Goal: Obtain resource: Obtain resource

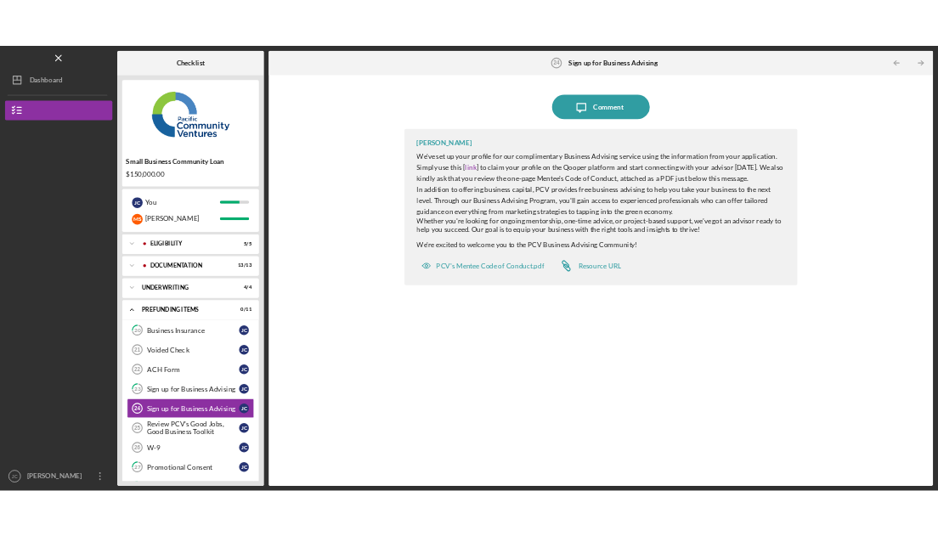
scroll to position [111, 0]
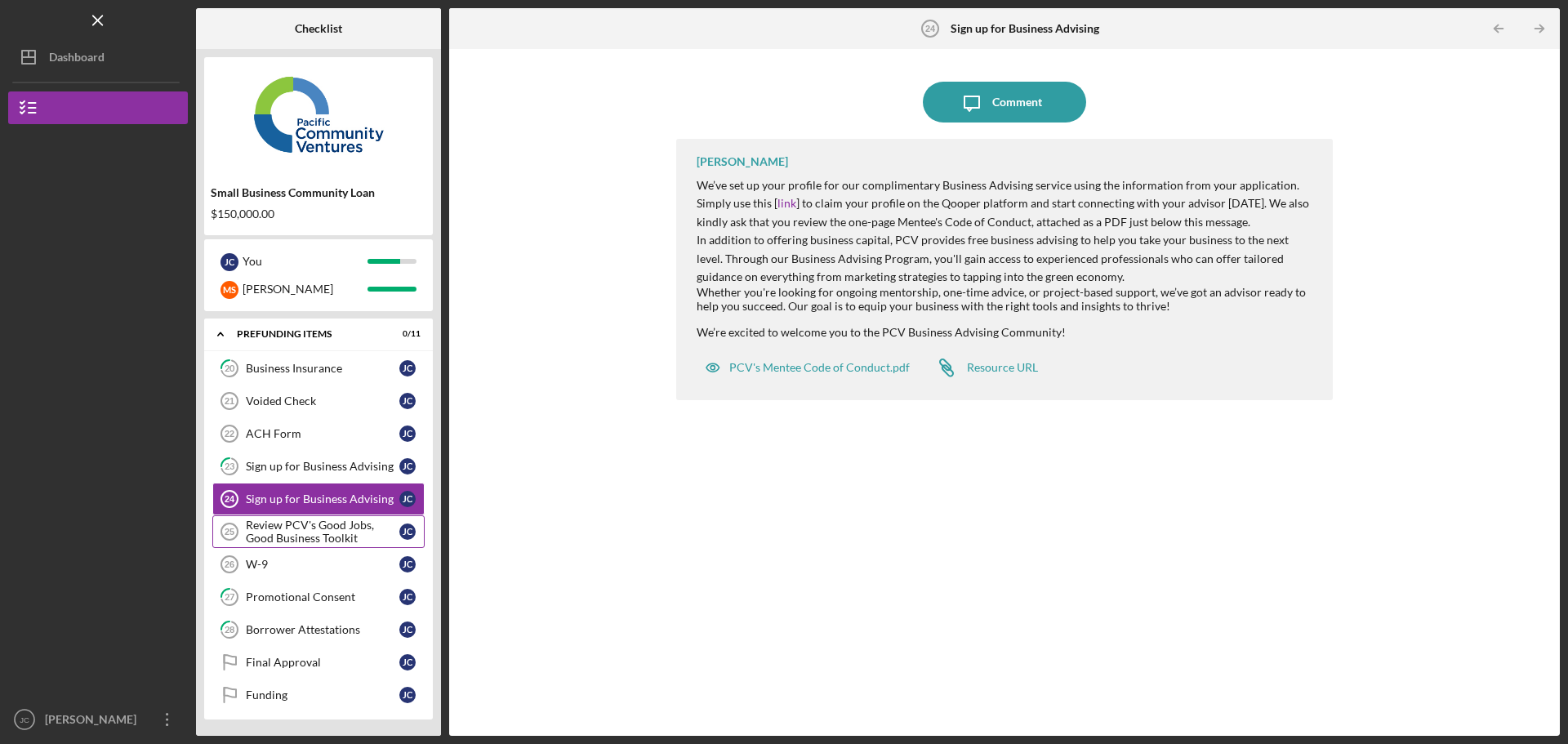
click at [279, 534] on div "Review PCV's Good Jobs, Good Business Toolkit" at bounding box center [323, 532] width 154 height 26
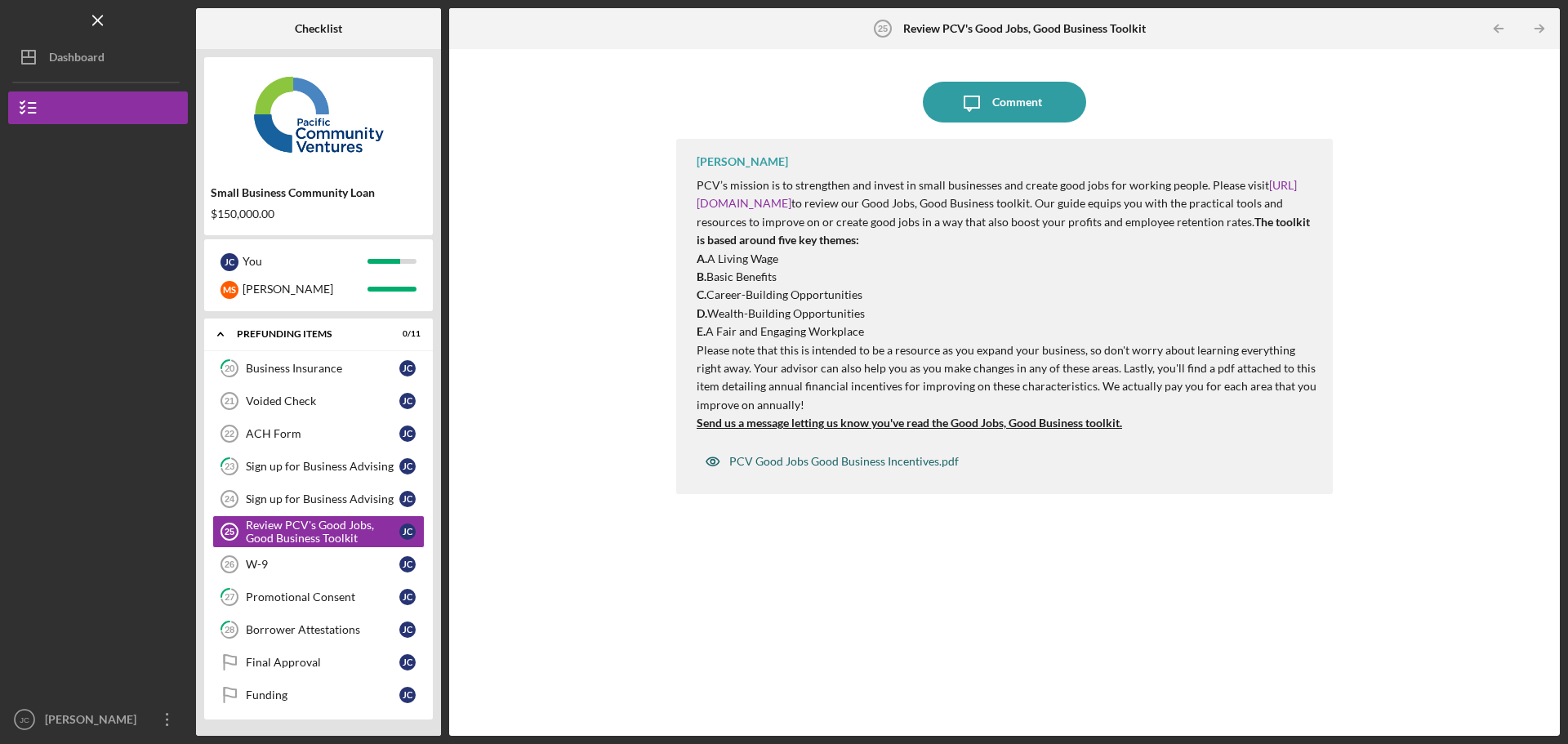
click at [862, 462] on div "PCV Good Jobs Good Business Incentives.pdf" at bounding box center [844, 461] width 230 height 13
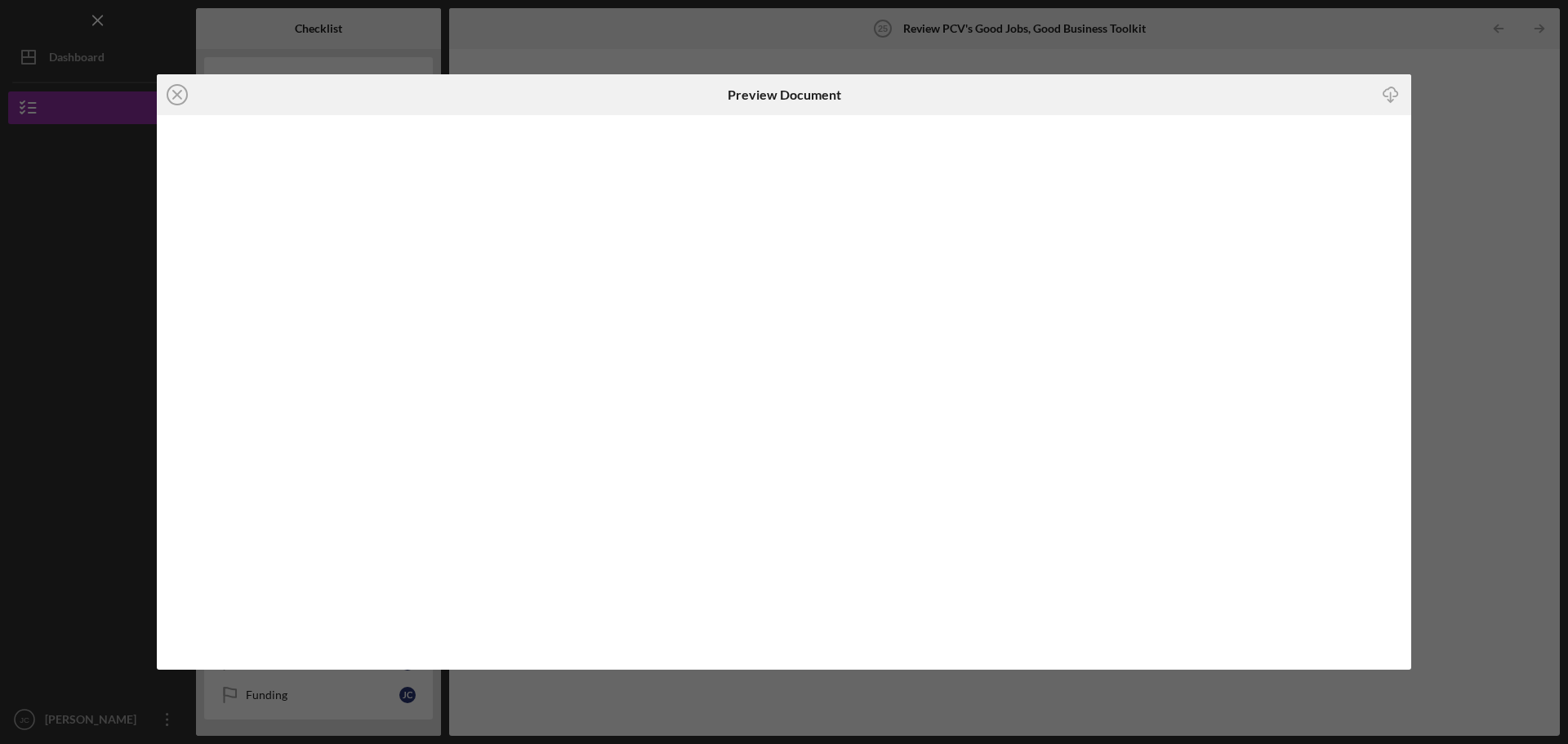
click at [819, 106] on div "Preview Document" at bounding box center [784, 94] width 113 height 40
click at [1390, 98] on line "button" at bounding box center [1390, 96] width 0 height 9
click at [1472, 144] on div "Icon/Close Preview Document Icon/Download" at bounding box center [784, 372] width 1568 height 744
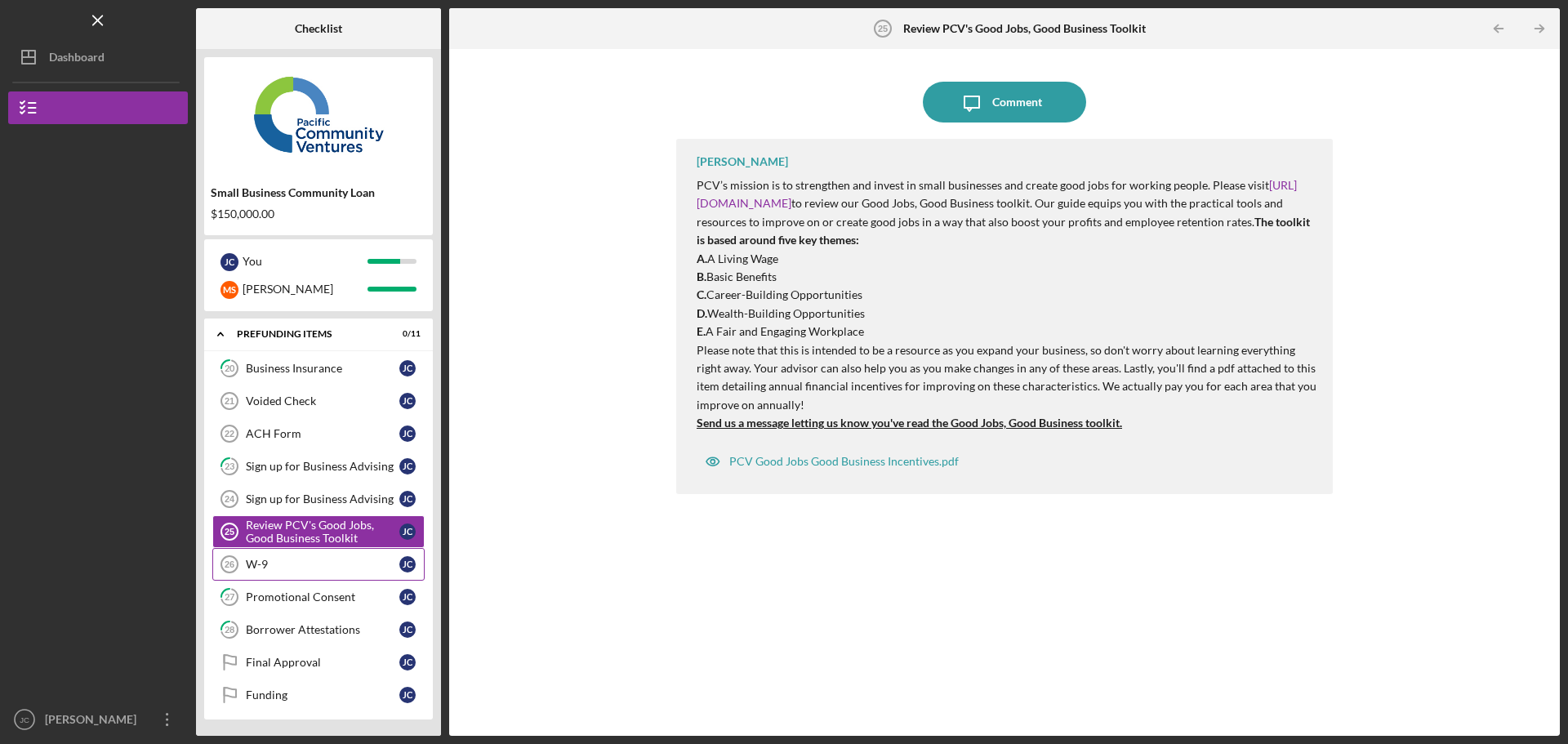
click at [267, 565] on div "W-9" at bounding box center [323, 564] width 154 height 13
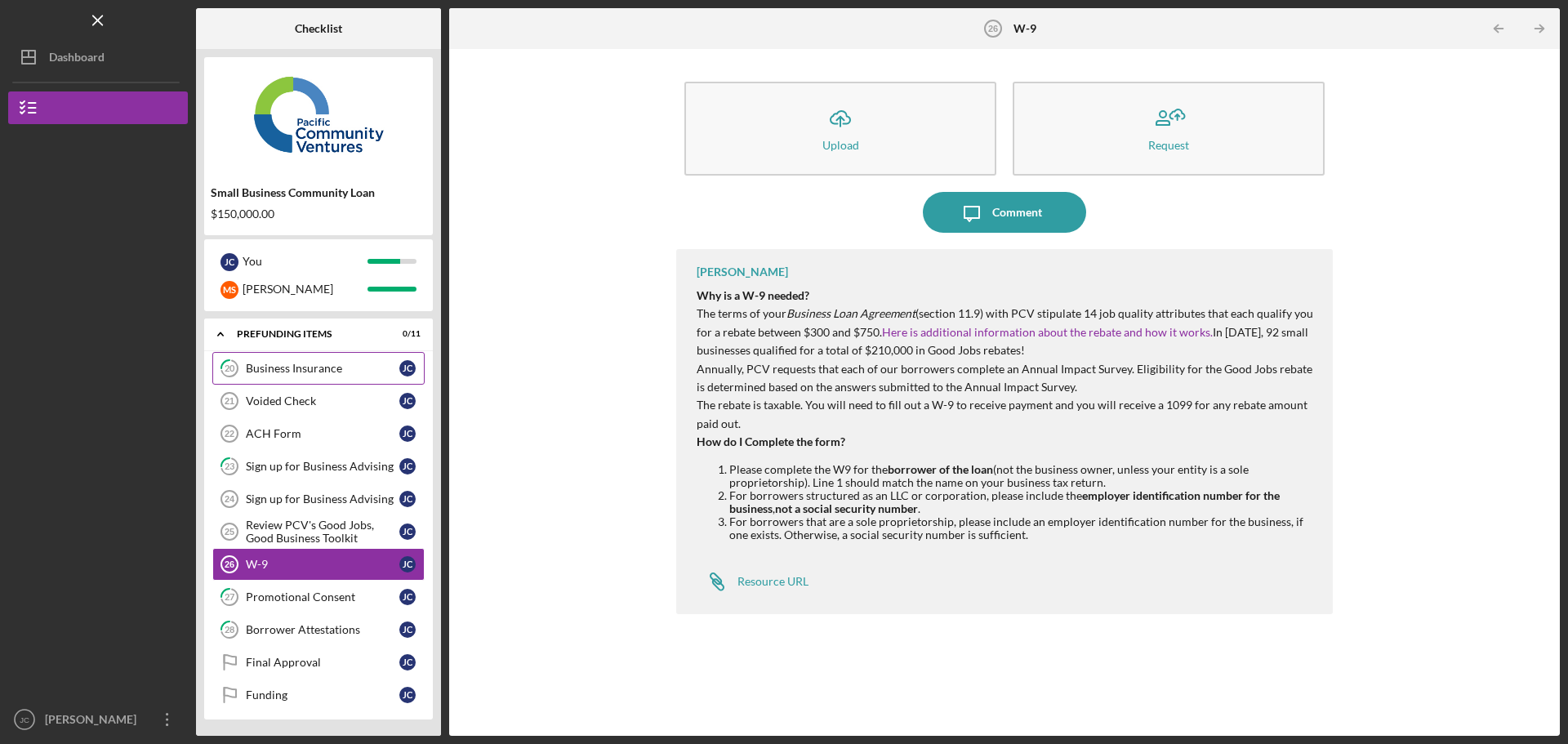
click at [297, 369] on div "Business Insurance" at bounding box center [323, 368] width 154 height 13
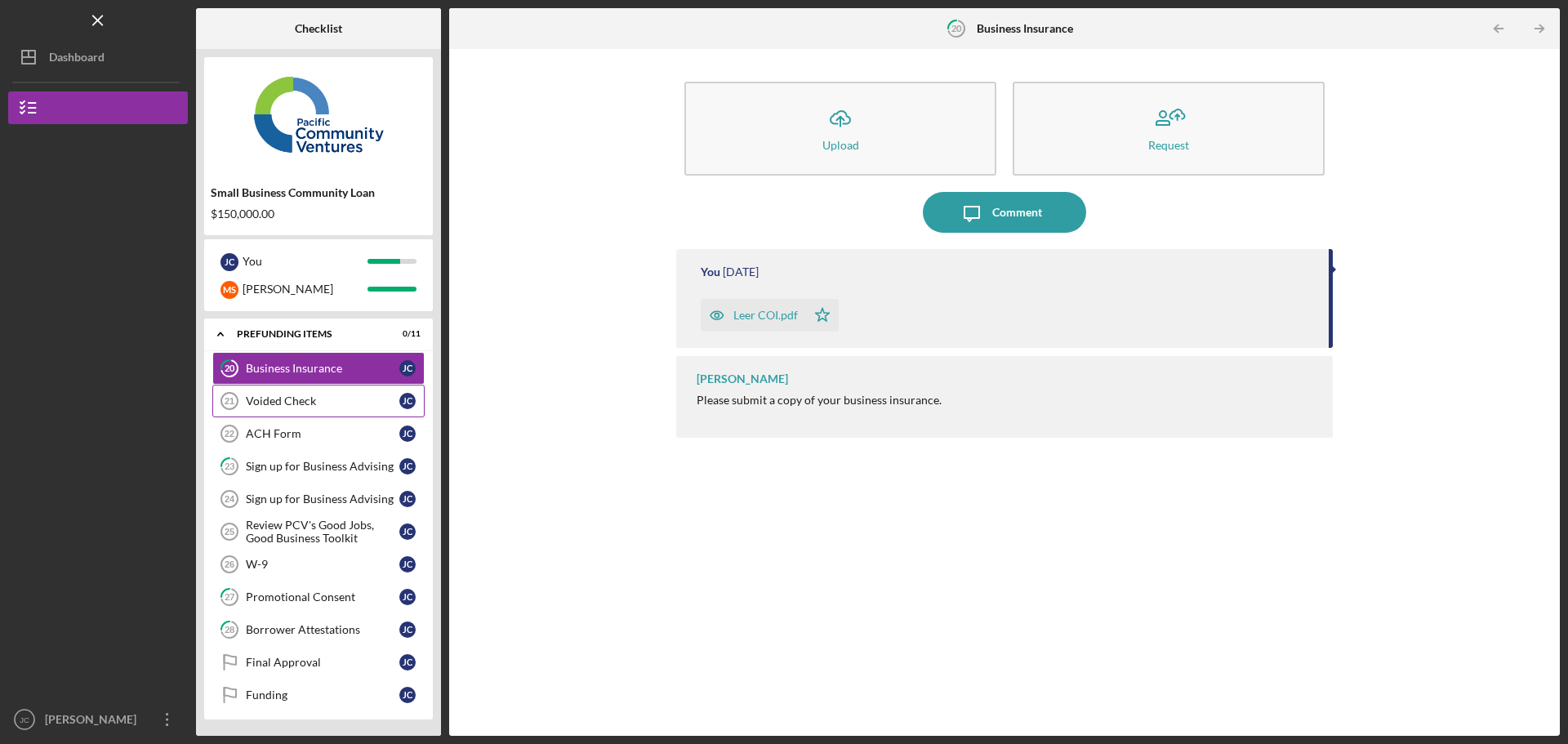
click at [305, 406] on div "Voided Check" at bounding box center [323, 401] width 154 height 13
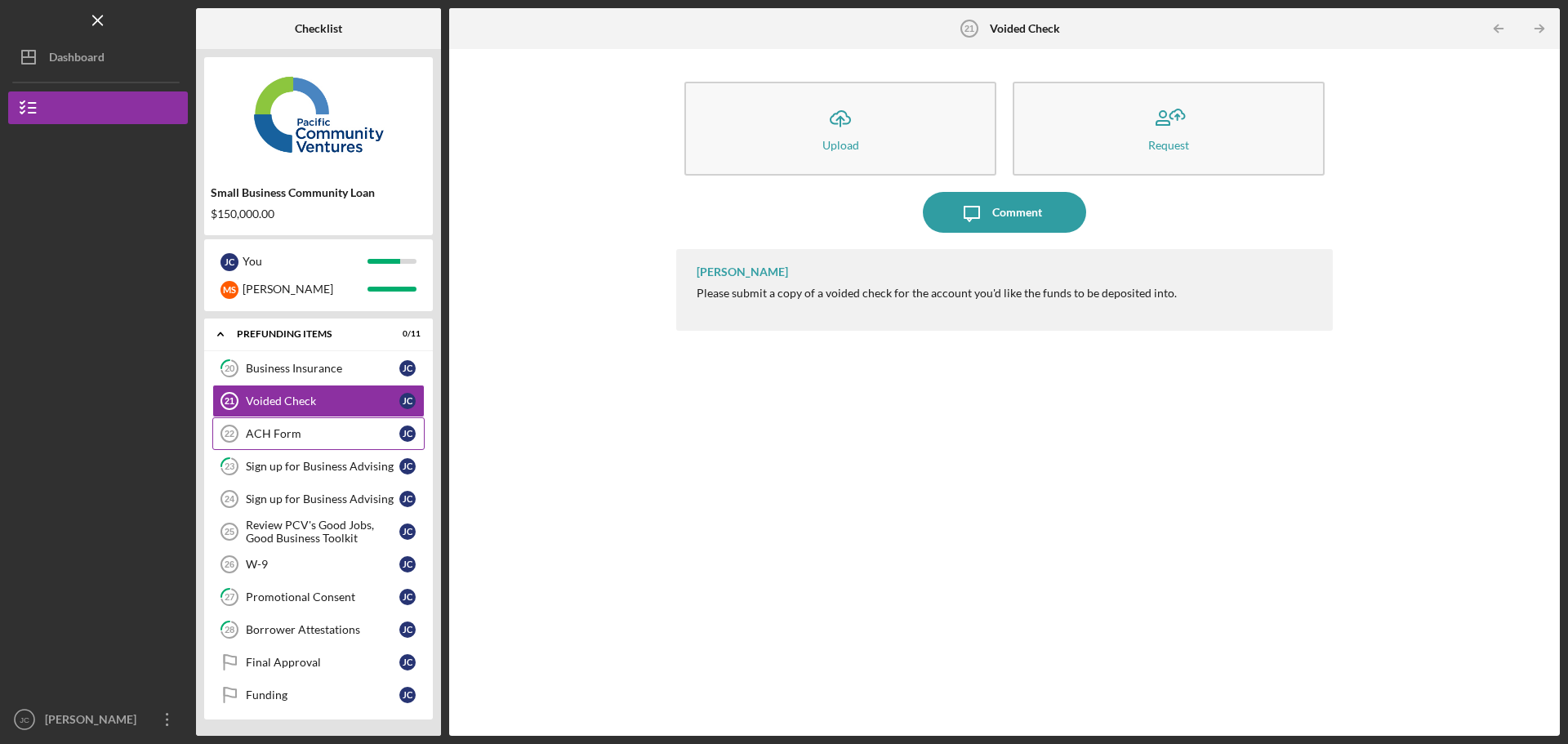
click at [292, 436] on div "ACH Form" at bounding box center [323, 434] width 154 height 13
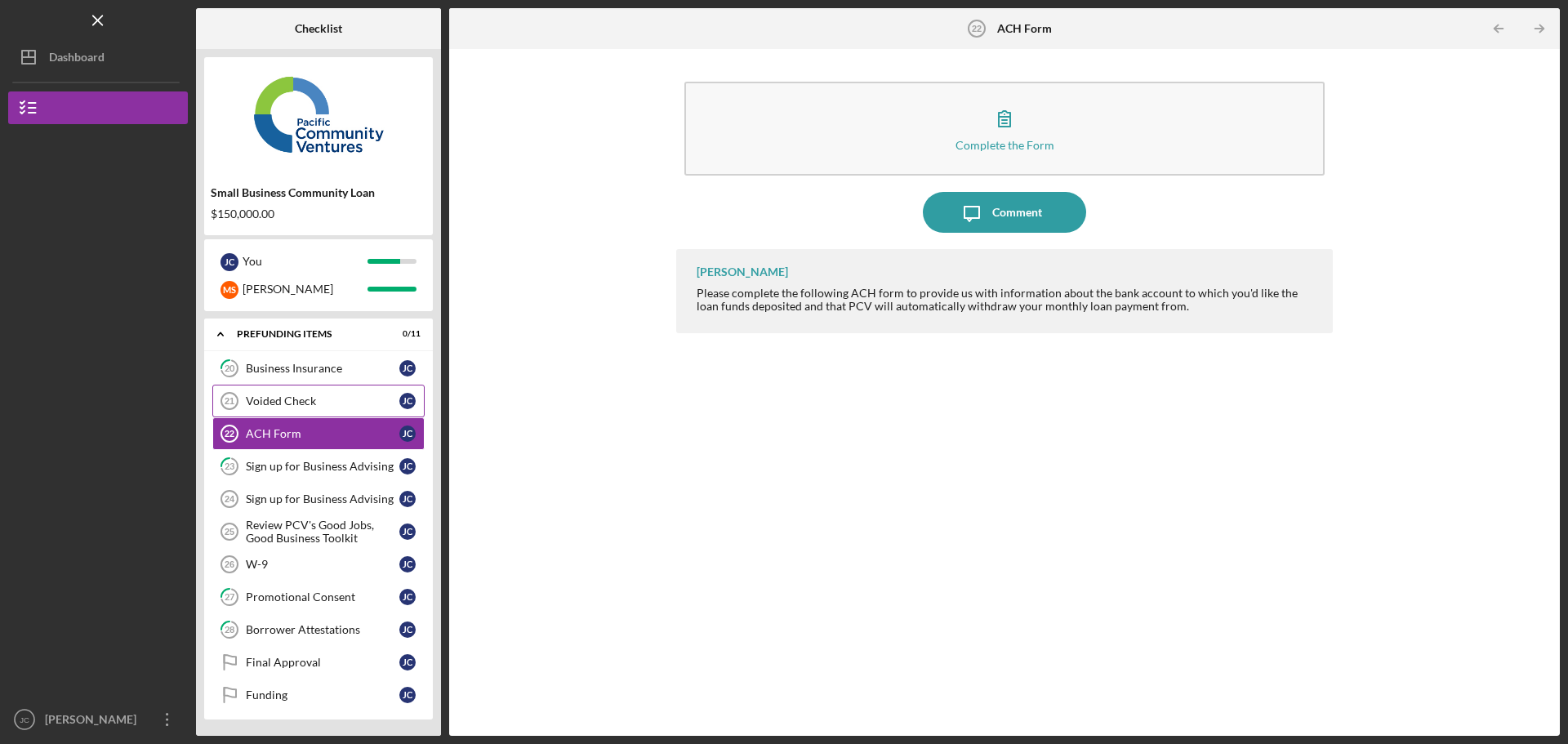
click at [318, 400] on div "Voided Check" at bounding box center [323, 401] width 154 height 13
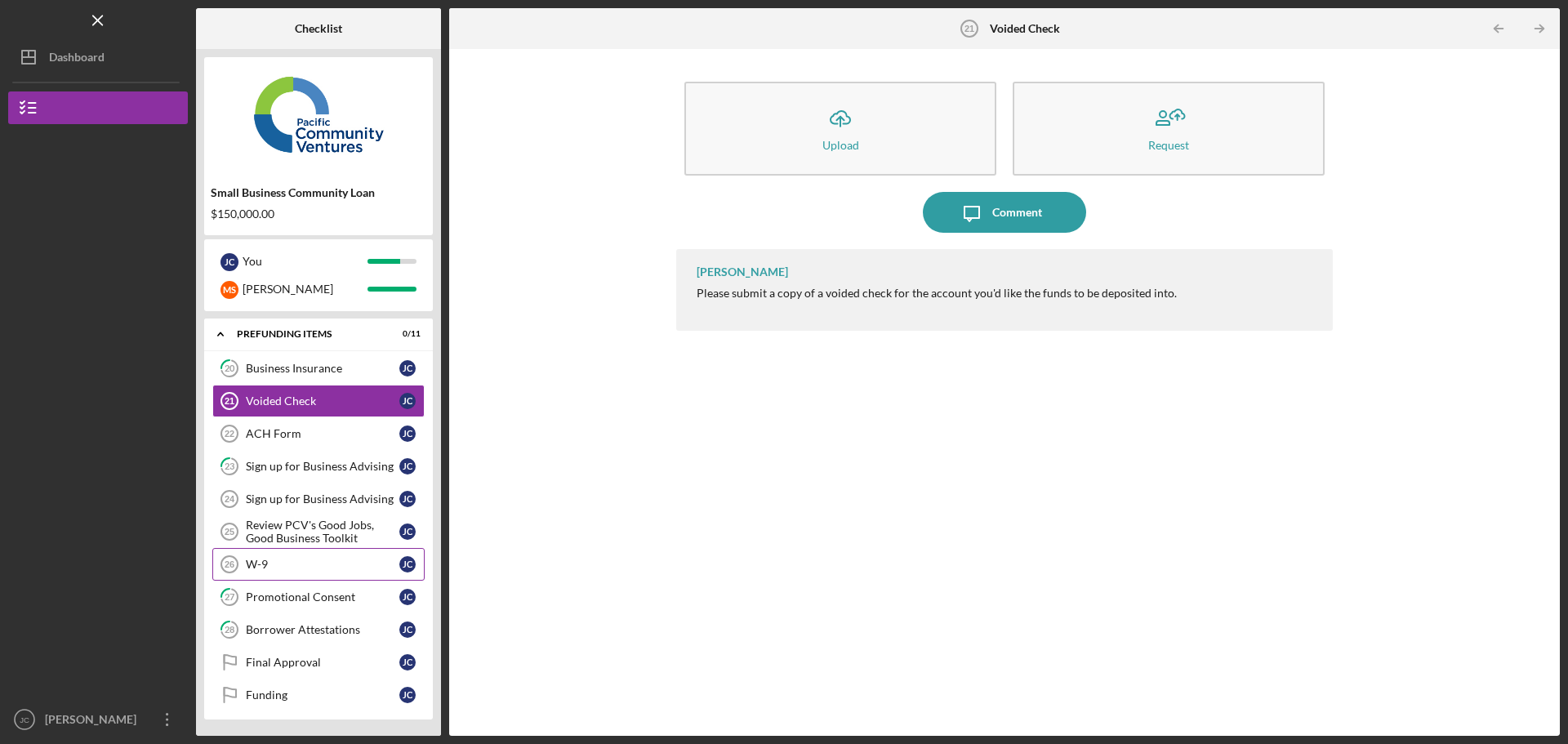
click at [270, 563] on div "W-9" at bounding box center [323, 564] width 154 height 13
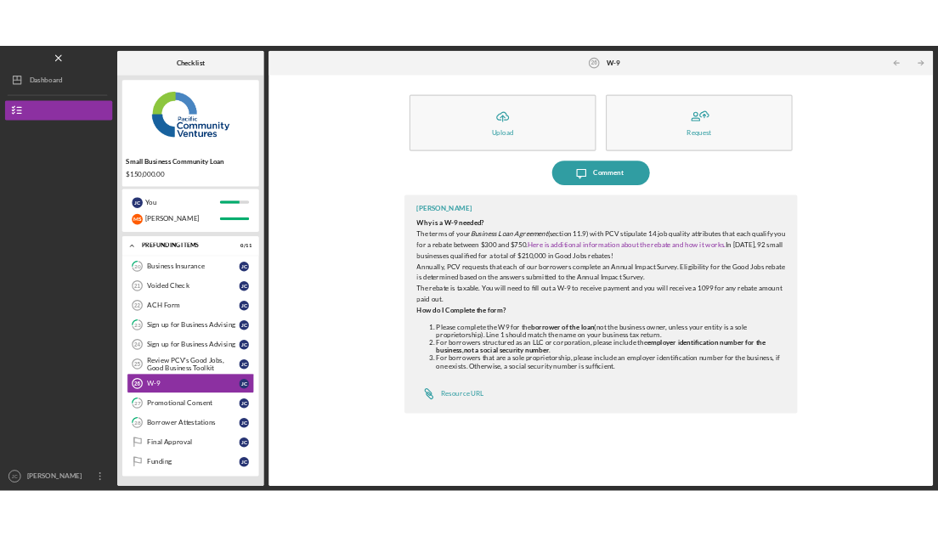
scroll to position [111, 0]
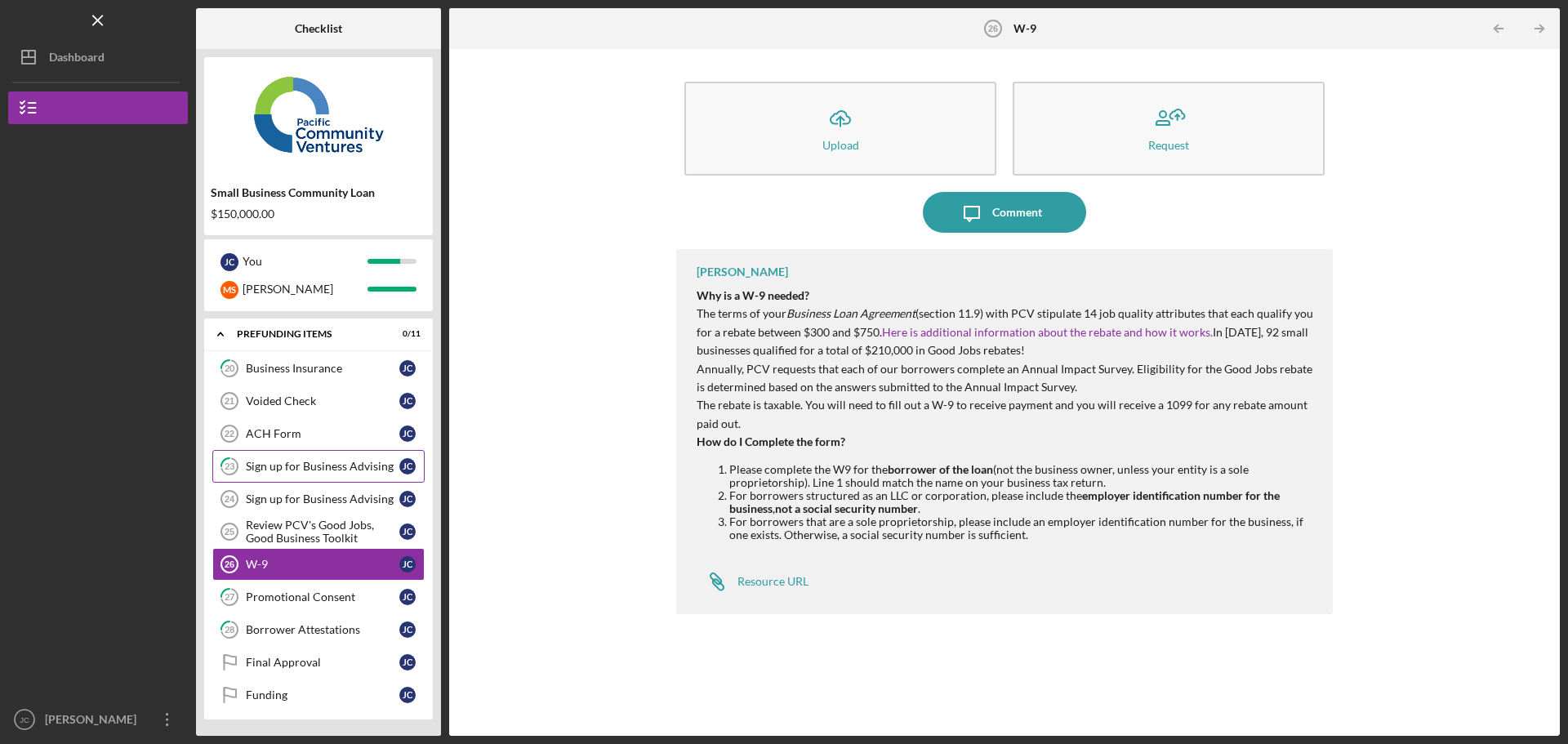
click at [278, 466] on div "Sign up for Business Advising" at bounding box center [323, 466] width 154 height 13
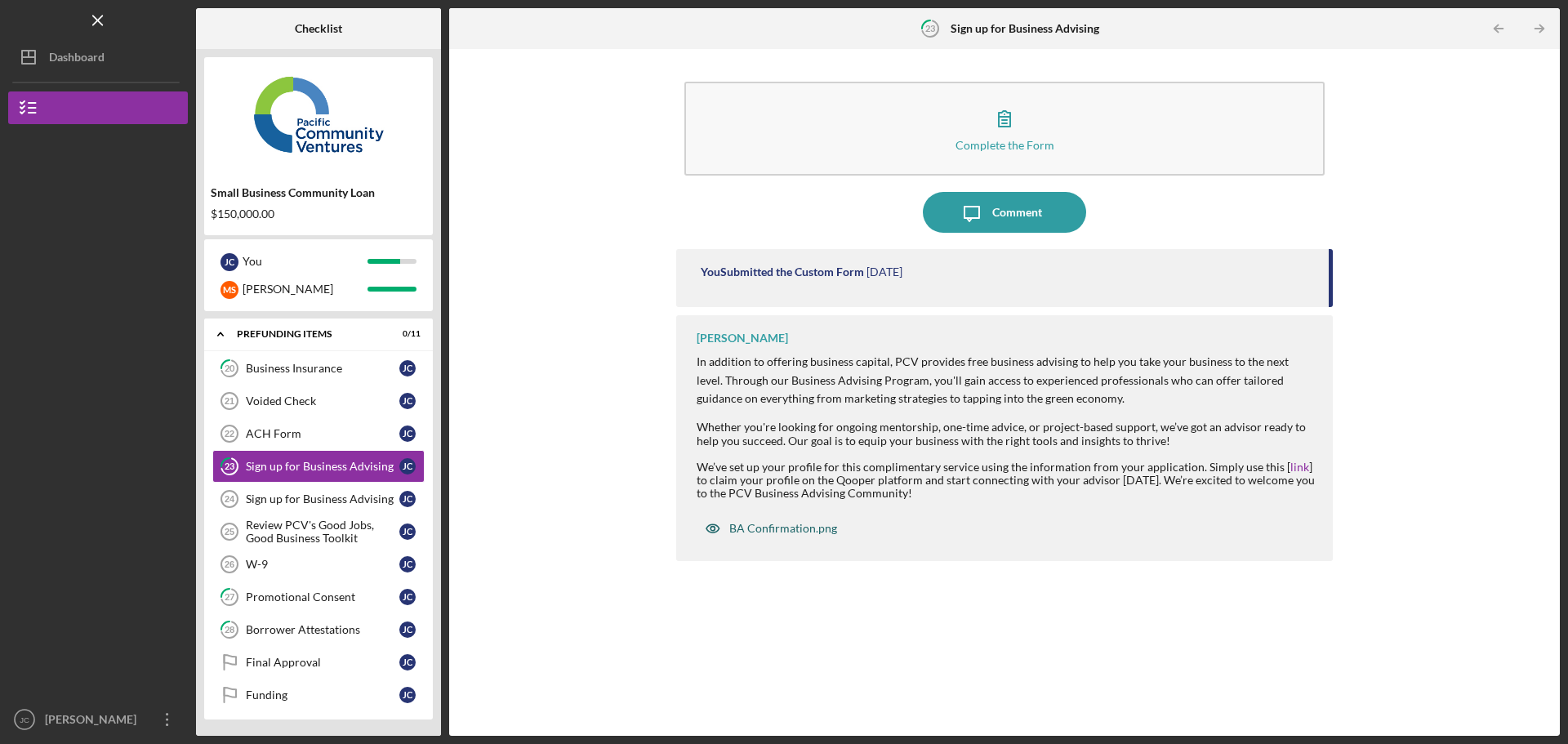
click at [780, 529] on div "BA Confirmation.png" at bounding box center [783, 529] width 108 height 13
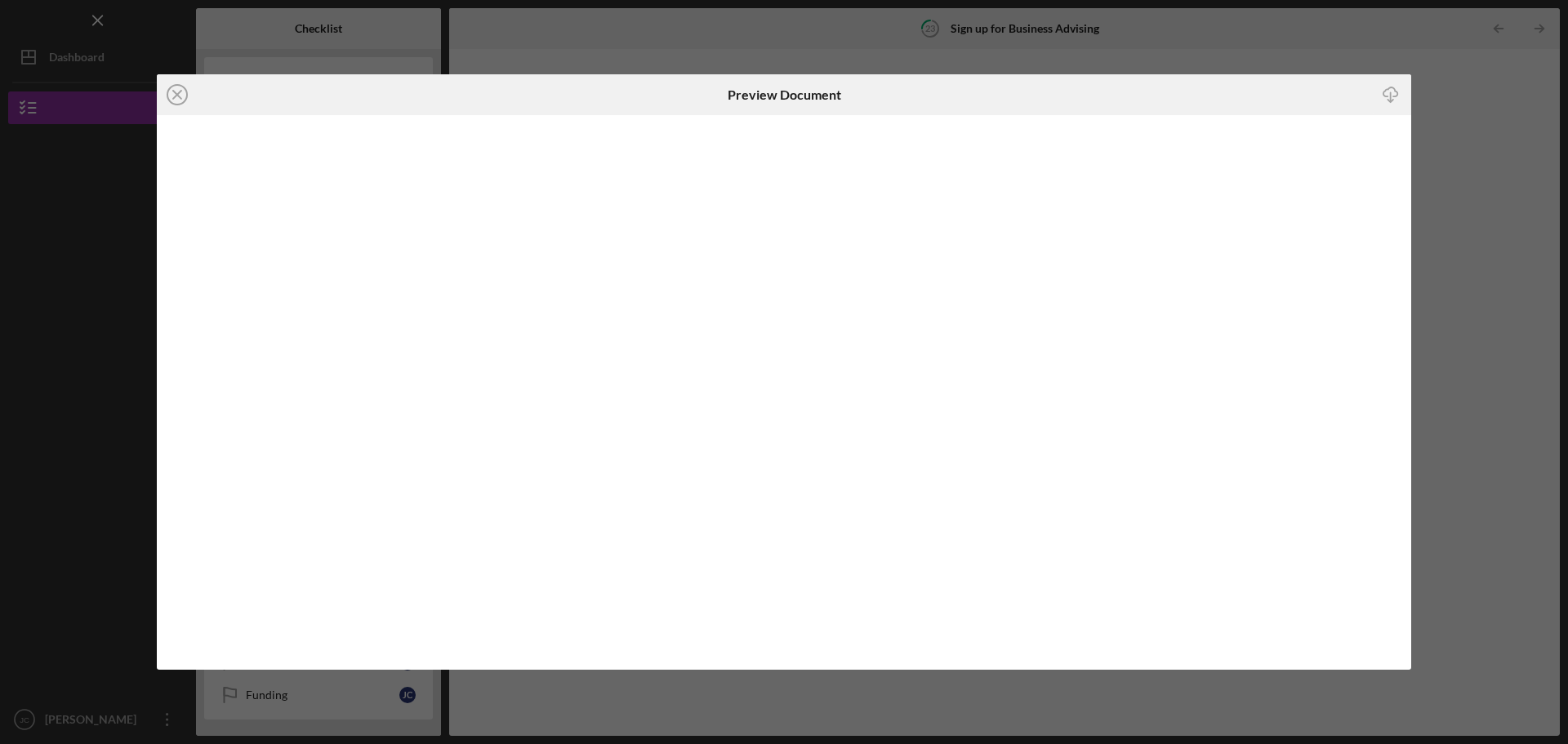
click at [1498, 243] on div "Icon/Close Preview Document Icon/Download" at bounding box center [784, 372] width 1568 height 744
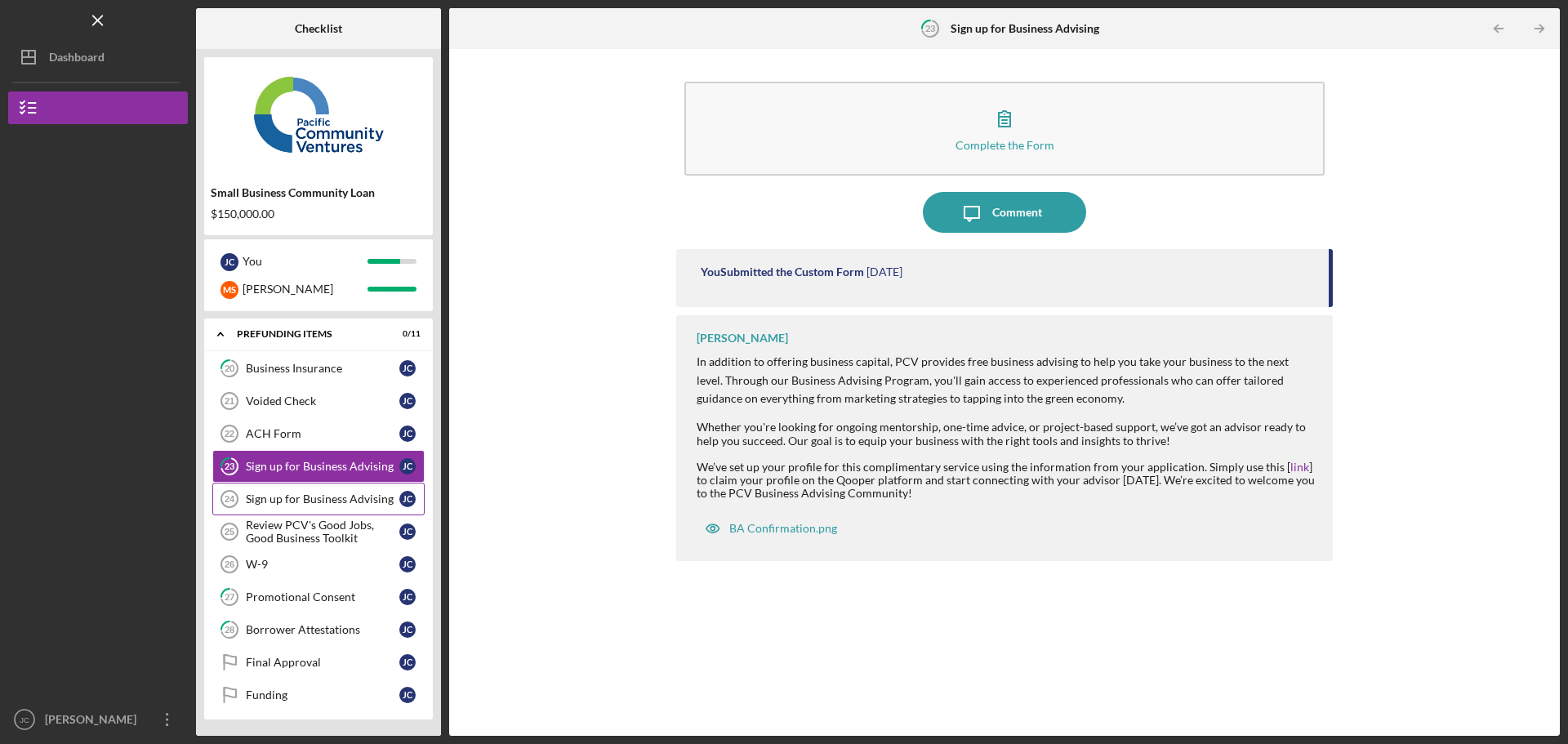
click at [283, 499] on div "Sign up for Business Advising" at bounding box center [323, 499] width 154 height 13
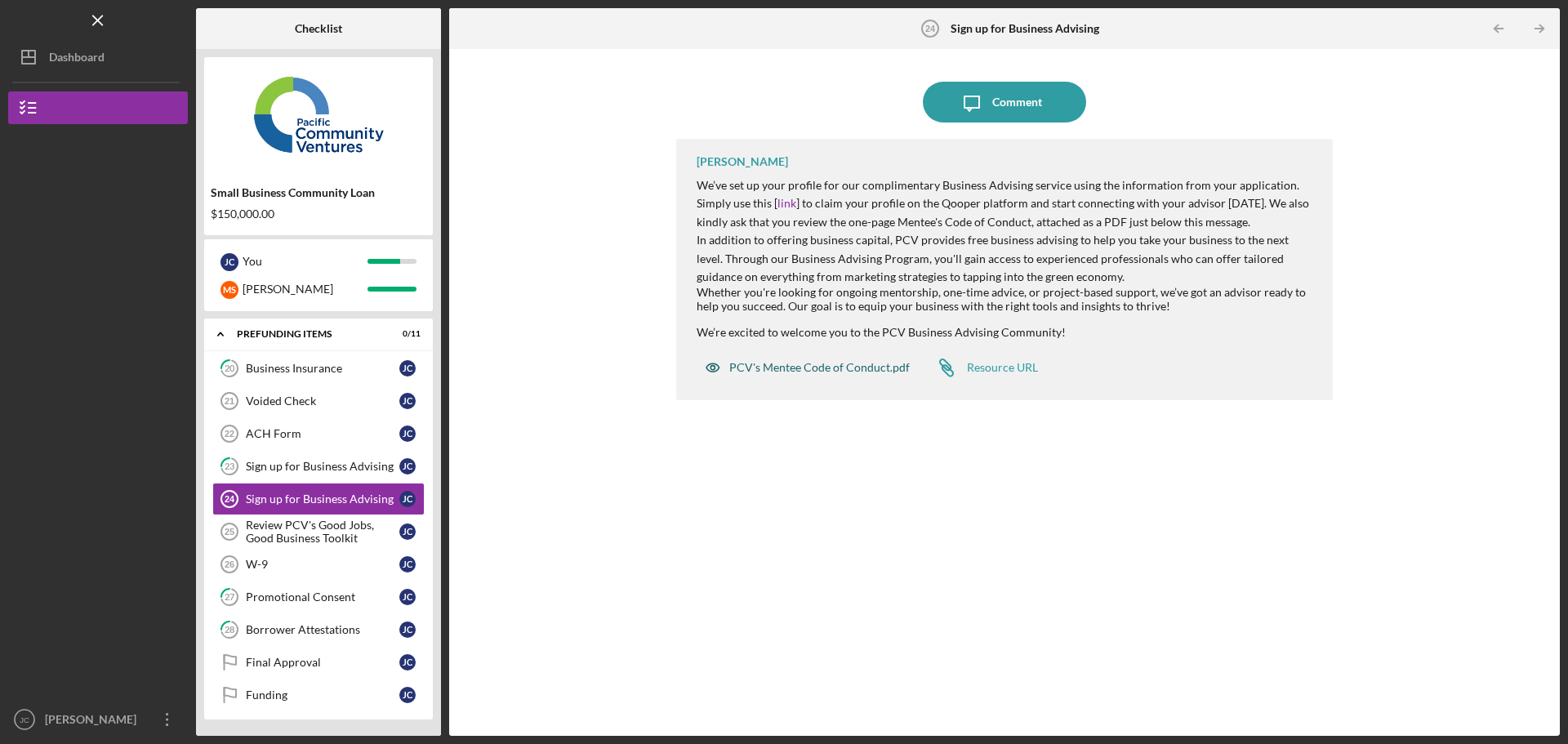
click at [822, 367] on div "PCV's Mentee Code of Conduct.pdf" at bounding box center [820, 368] width 181 height 13
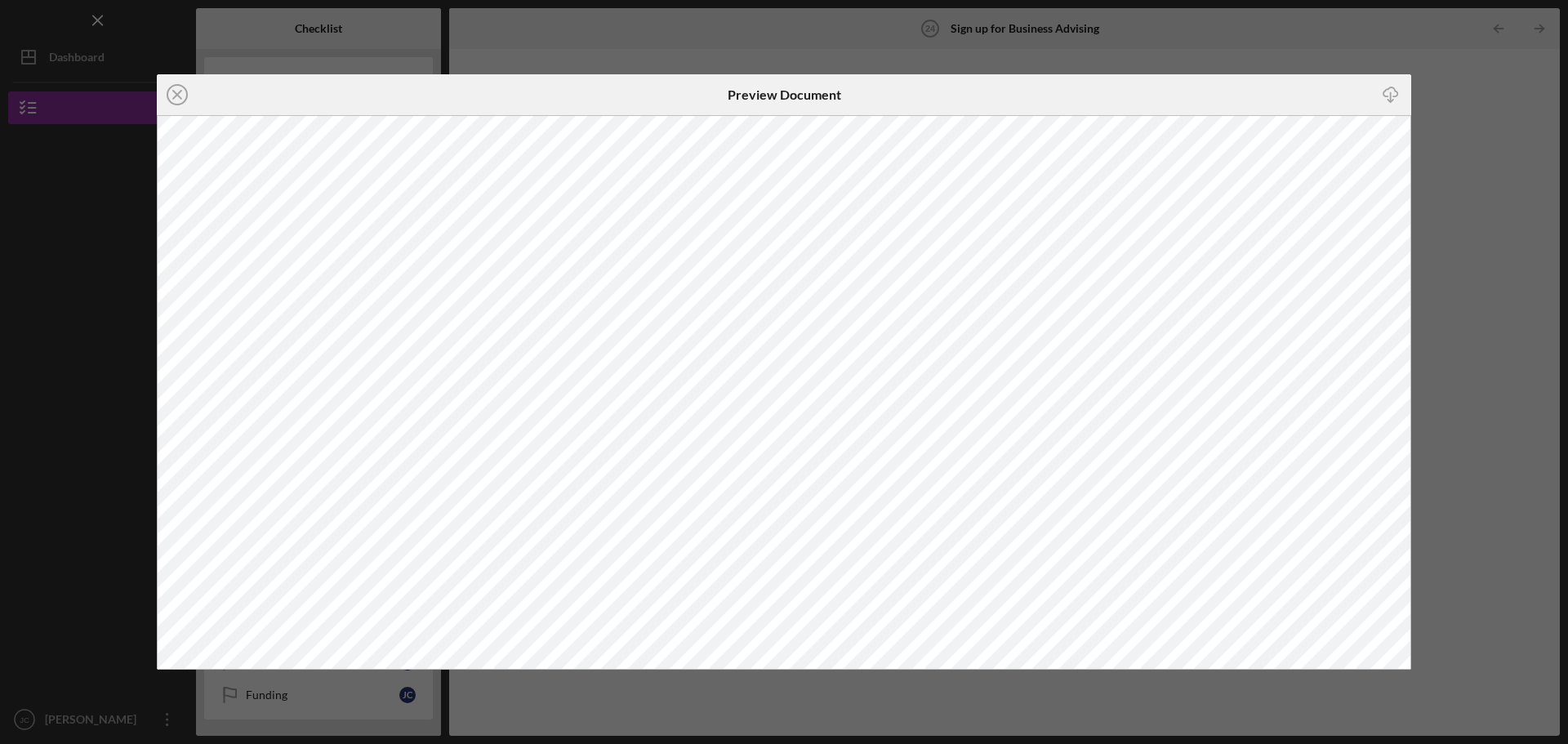
click at [1493, 393] on div "Icon/Close Preview Document Icon/Download" at bounding box center [784, 372] width 1568 height 744
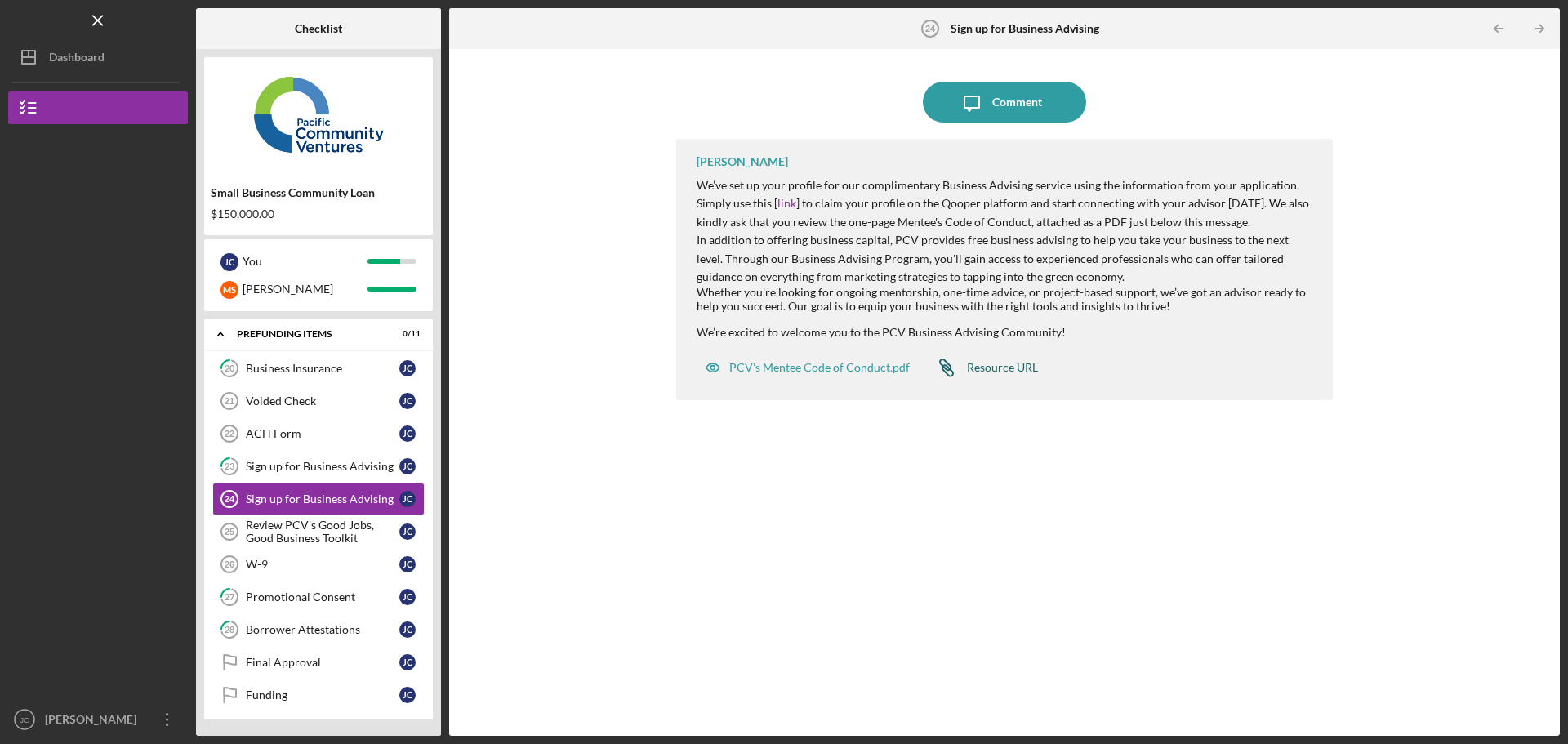
click at [984, 365] on div "Resource URL" at bounding box center [1002, 368] width 71 height 13
click at [301, 533] on div "Review PCV's Good Jobs, Good Business Toolkit" at bounding box center [323, 532] width 154 height 26
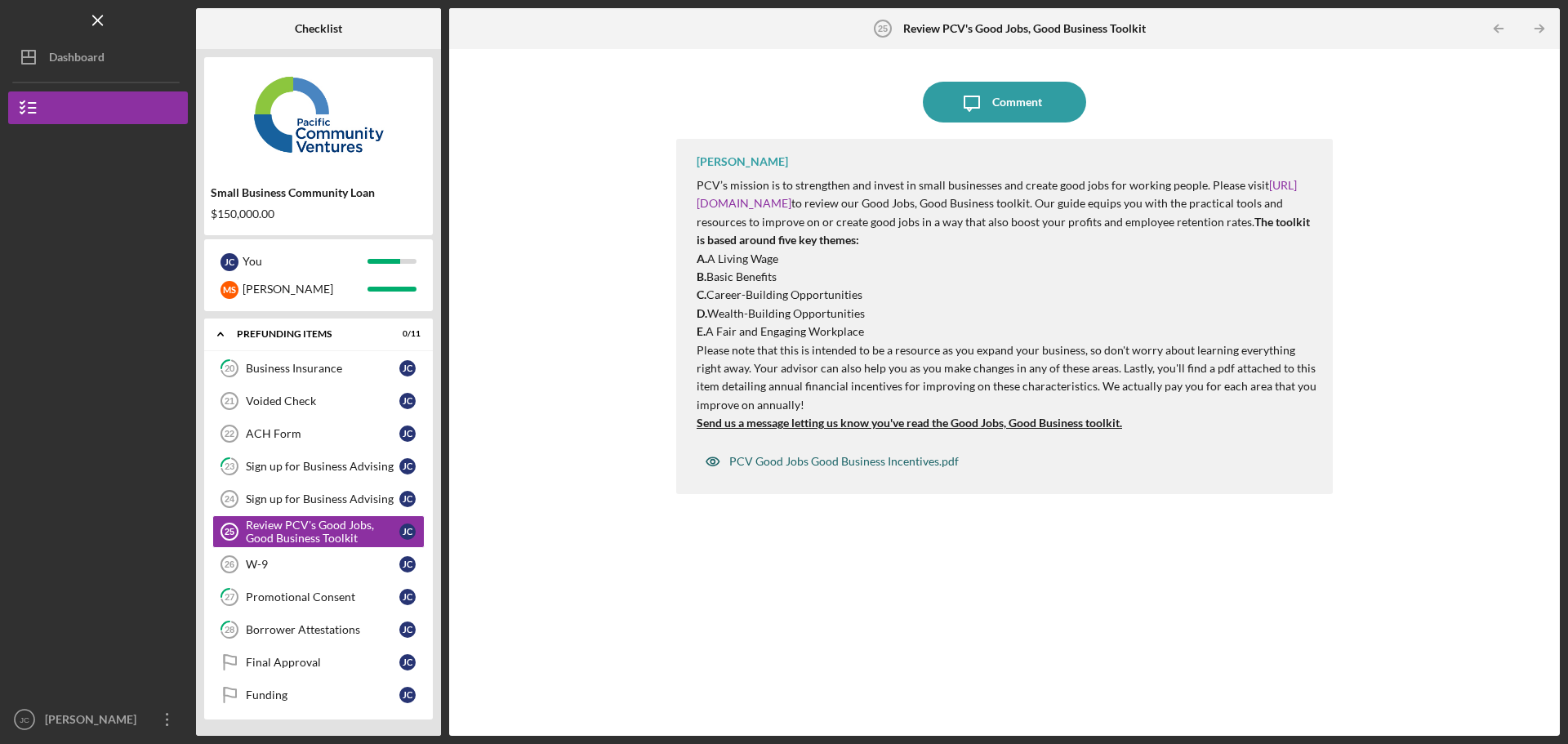
click at [862, 455] on div "PCV Good Jobs Good Business Incentives.pdf" at bounding box center [844, 461] width 230 height 13
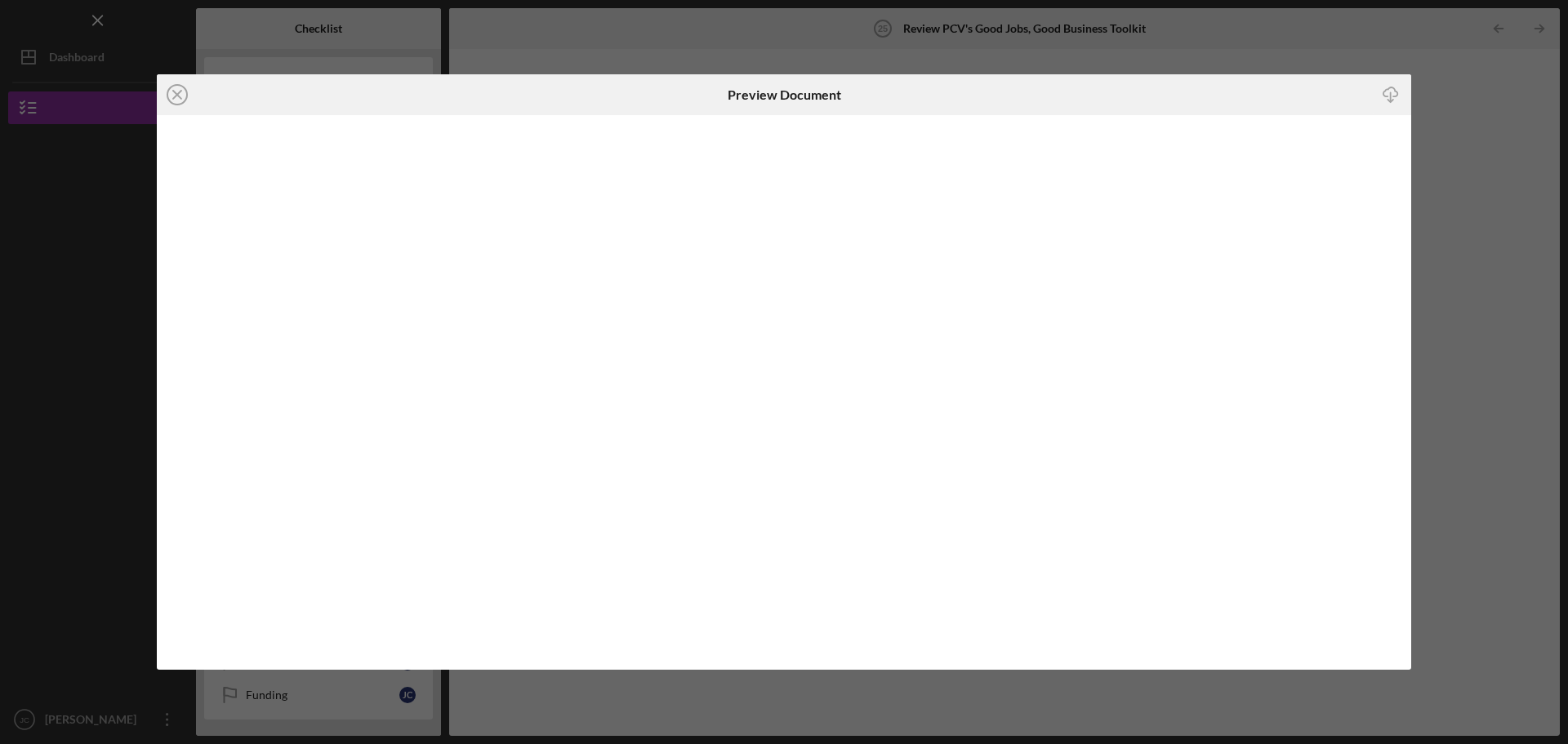
click at [1446, 263] on div "Icon/Close Preview Document Icon/Download" at bounding box center [784, 372] width 1568 height 744
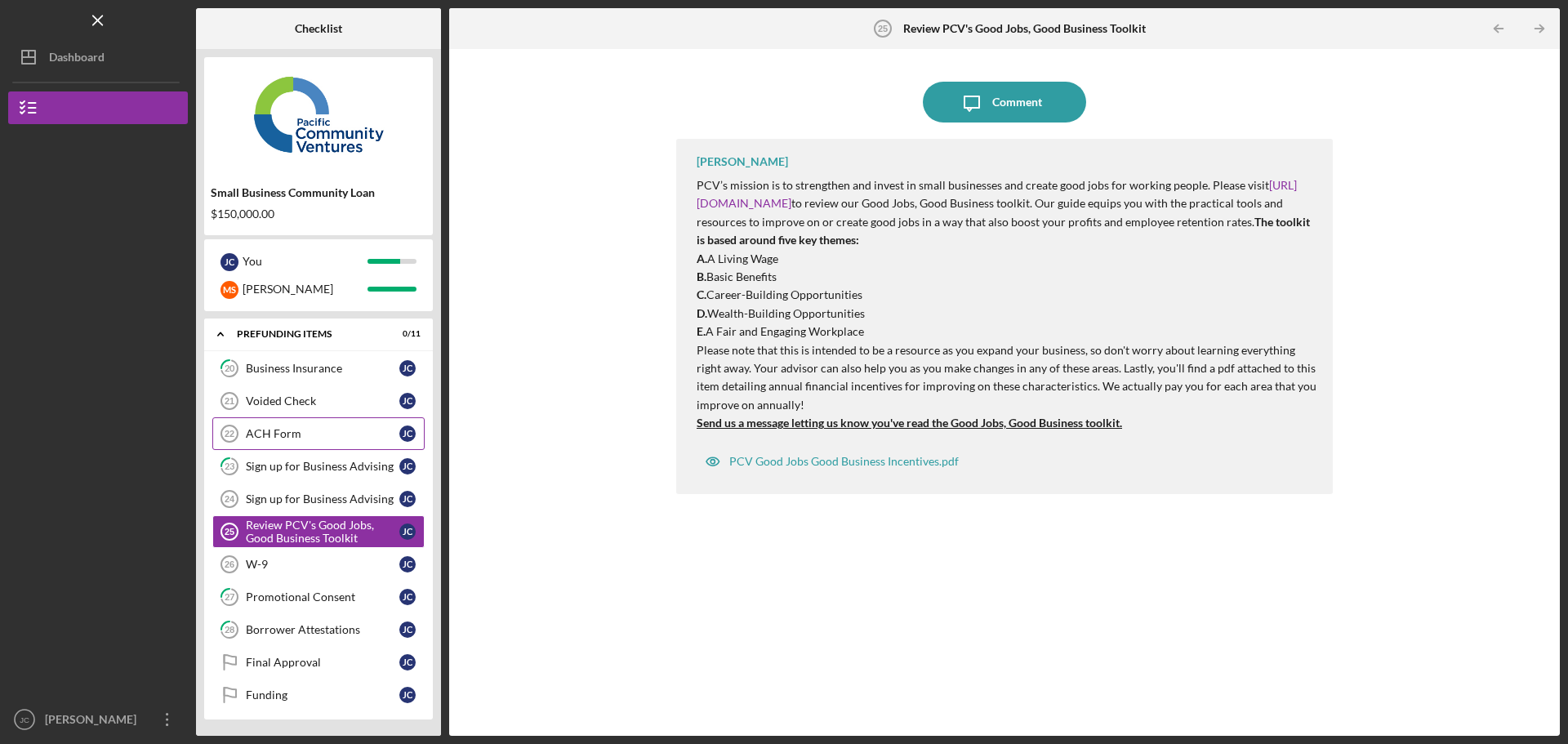
click at [268, 430] on div "ACH Form" at bounding box center [323, 434] width 154 height 13
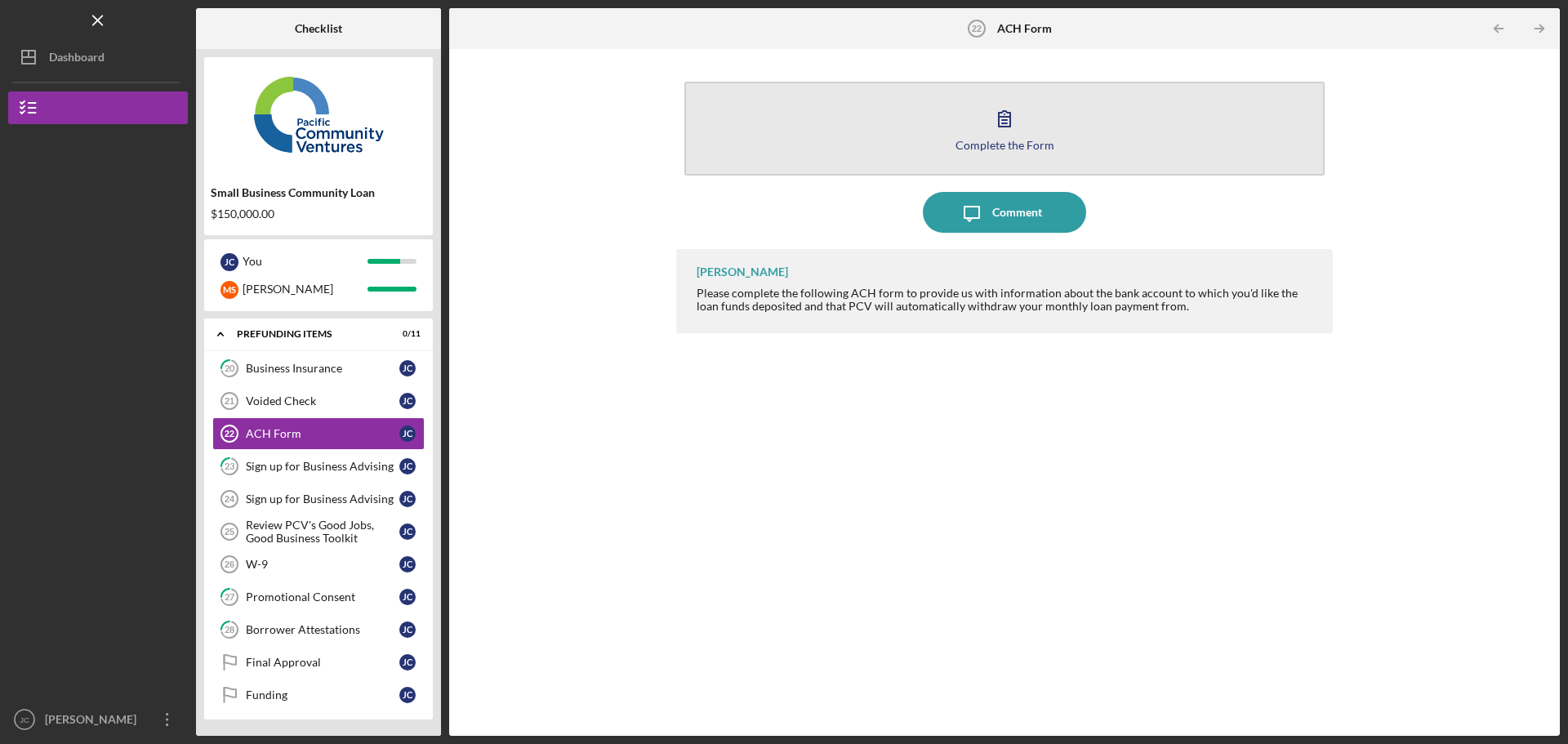
click at [999, 130] on icon "button" at bounding box center [1004, 118] width 40 height 40
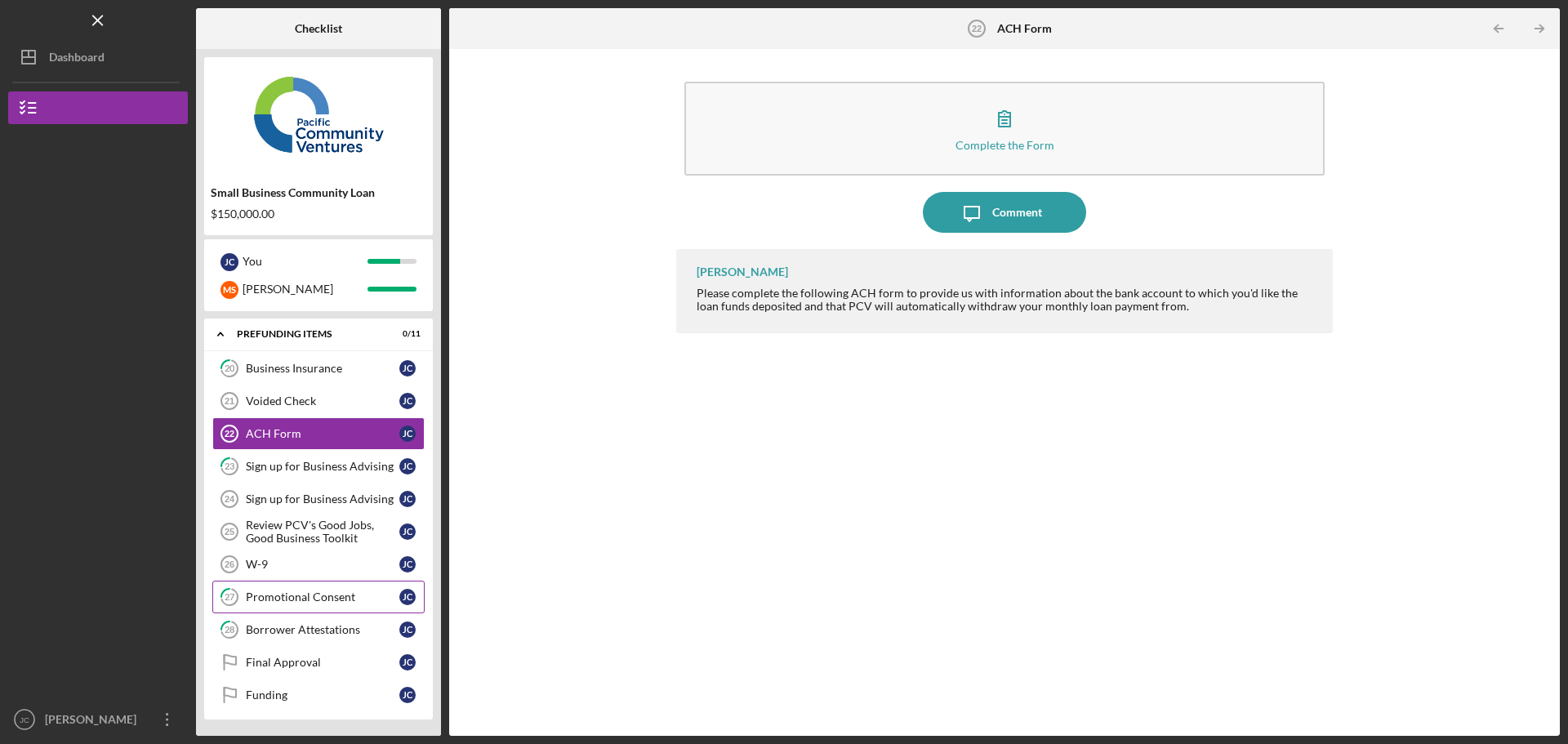
click at [289, 596] on div "Promotional Consent" at bounding box center [323, 597] width 154 height 13
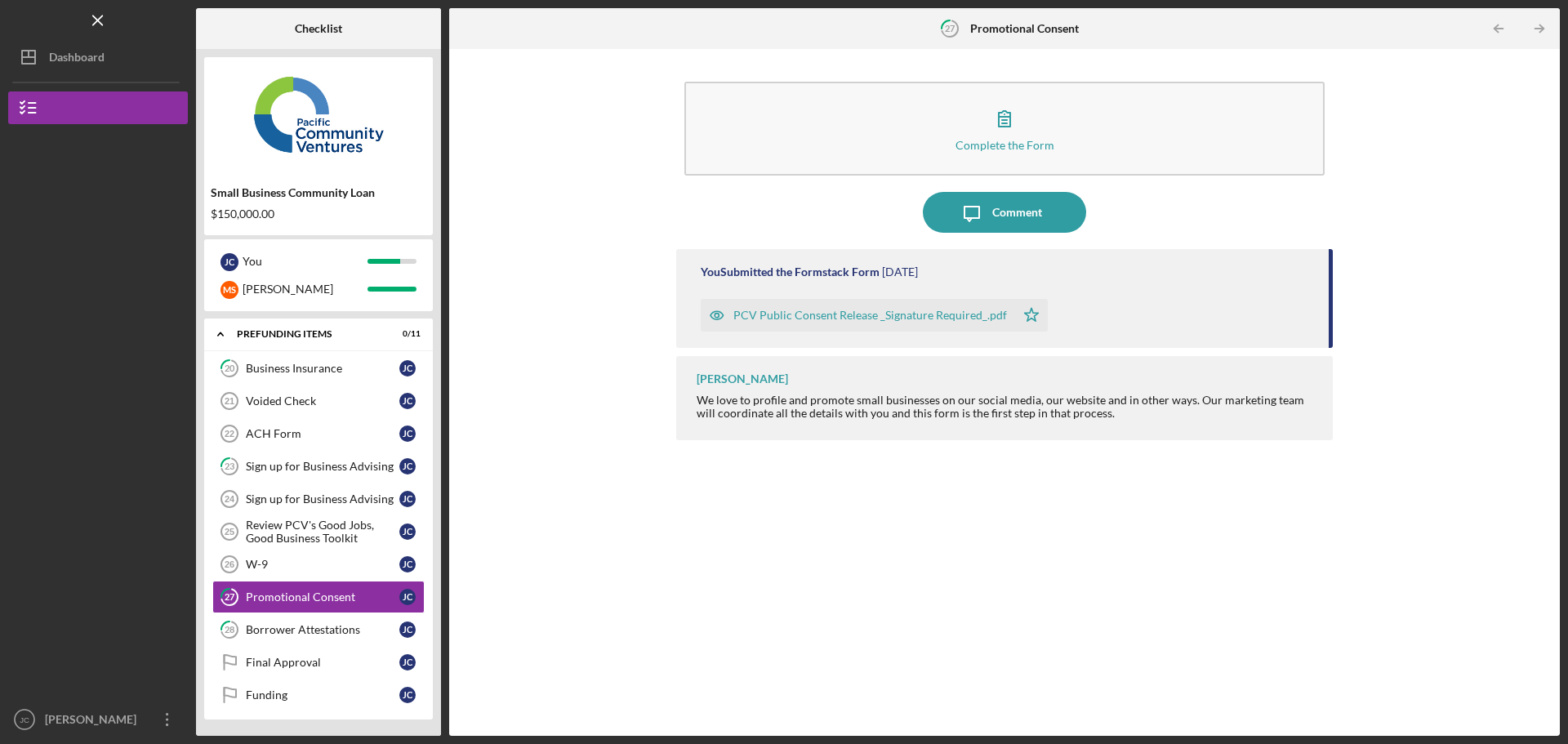
click at [829, 312] on div "PCV Public Consent Release _Signature Required_.pdf" at bounding box center [870, 315] width 274 height 13
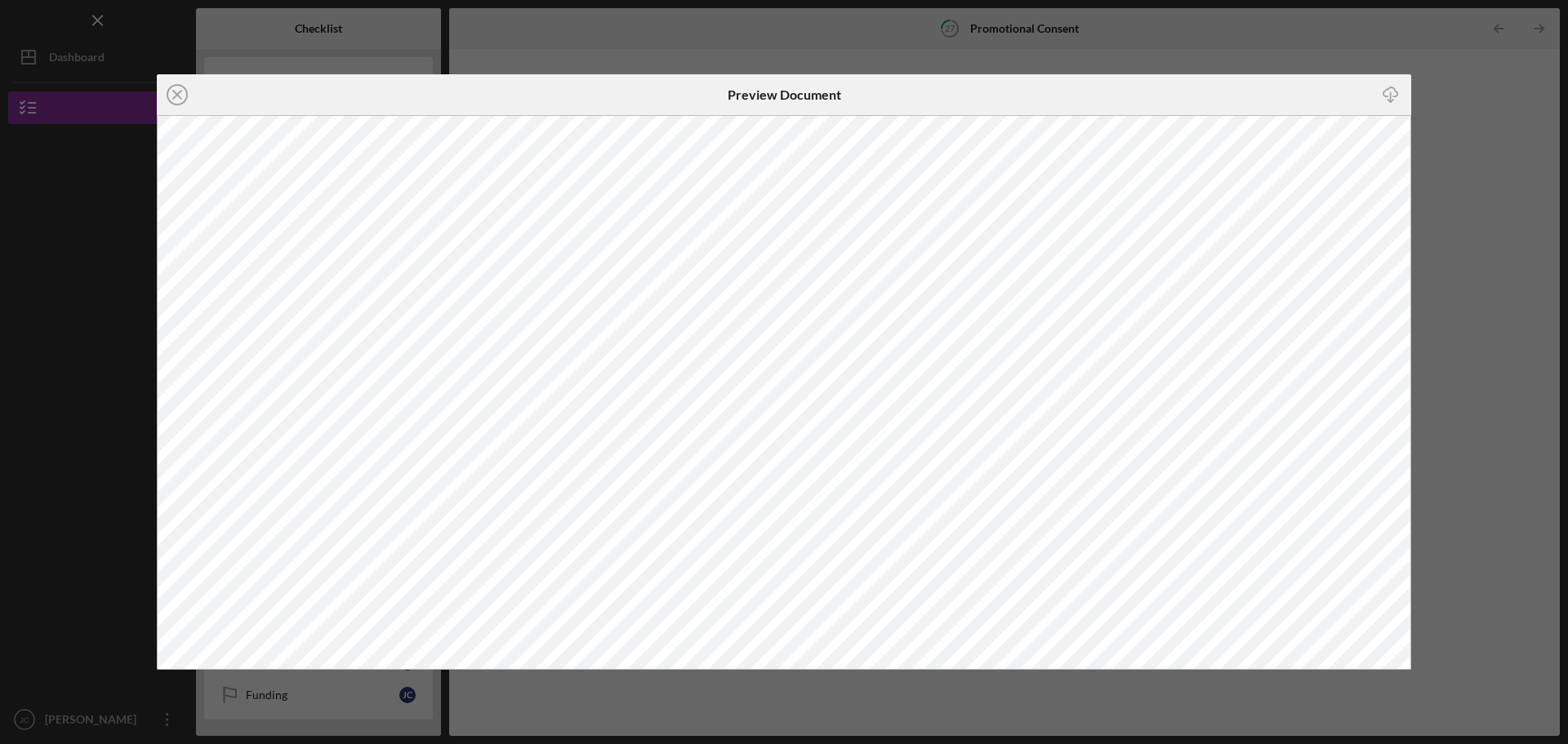
click at [1516, 364] on div "Icon/Close Preview Document Icon/Download" at bounding box center [784, 372] width 1568 height 744
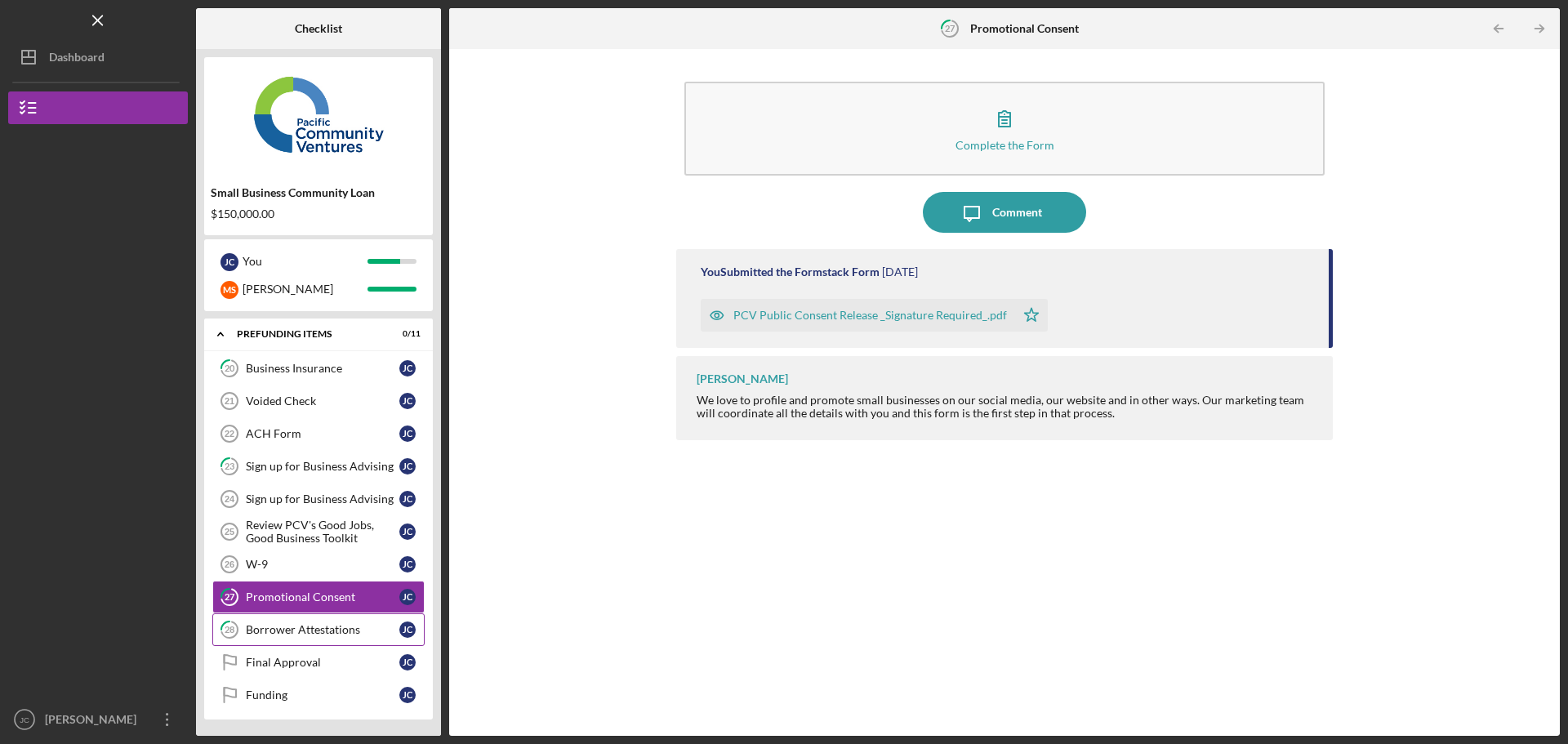
click at [287, 632] on div "Borrower Attestations" at bounding box center [323, 630] width 154 height 13
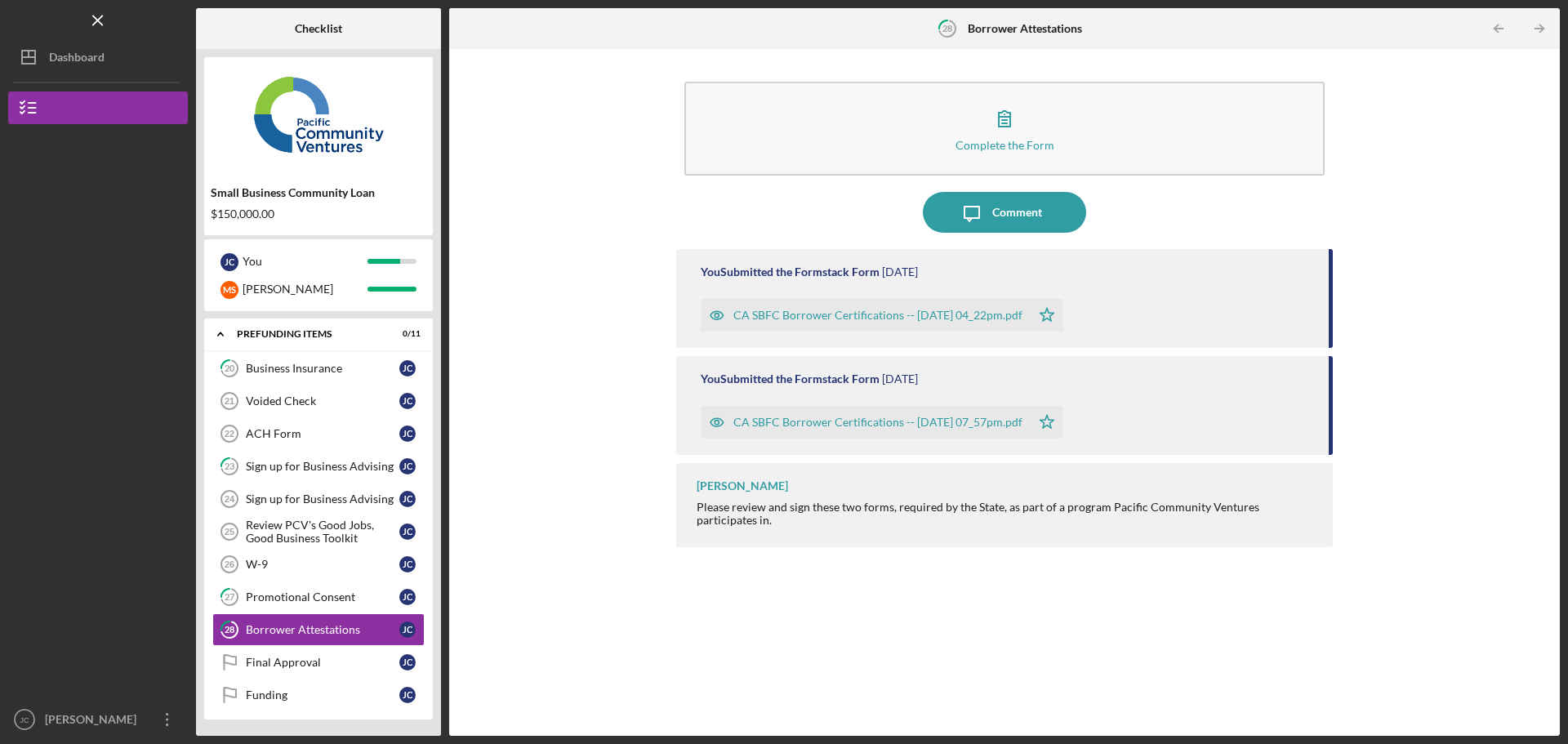
click at [830, 422] on div "CA SBFC Borrower Certifications -- [DATE] 07_57pm.pdf" at bounding box center [877, 423] width 289 height 13
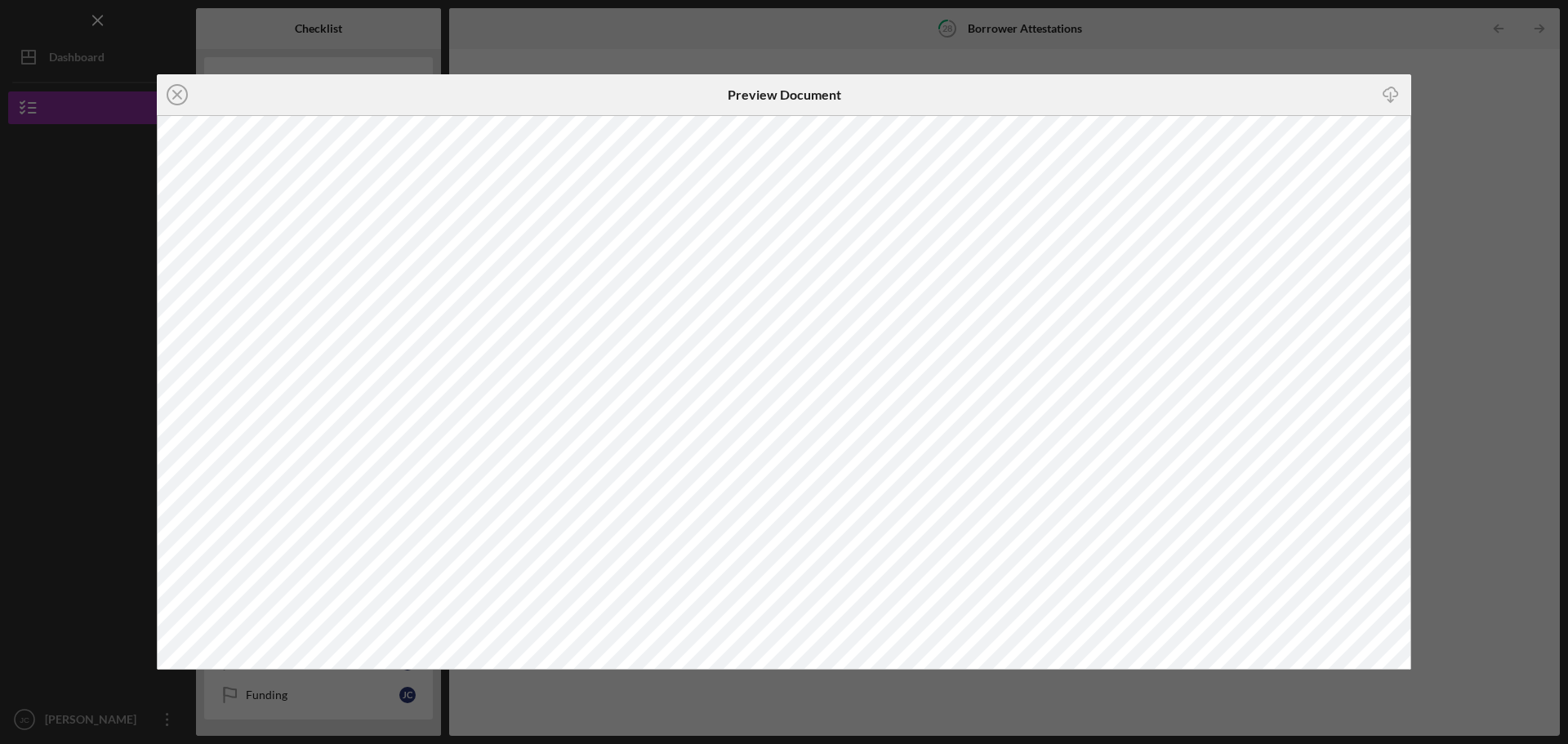
click at [1441, 156] on div "Icon/Close Preview Document Icon/Download" at bounding box center [784, 372] width 1568 height 744
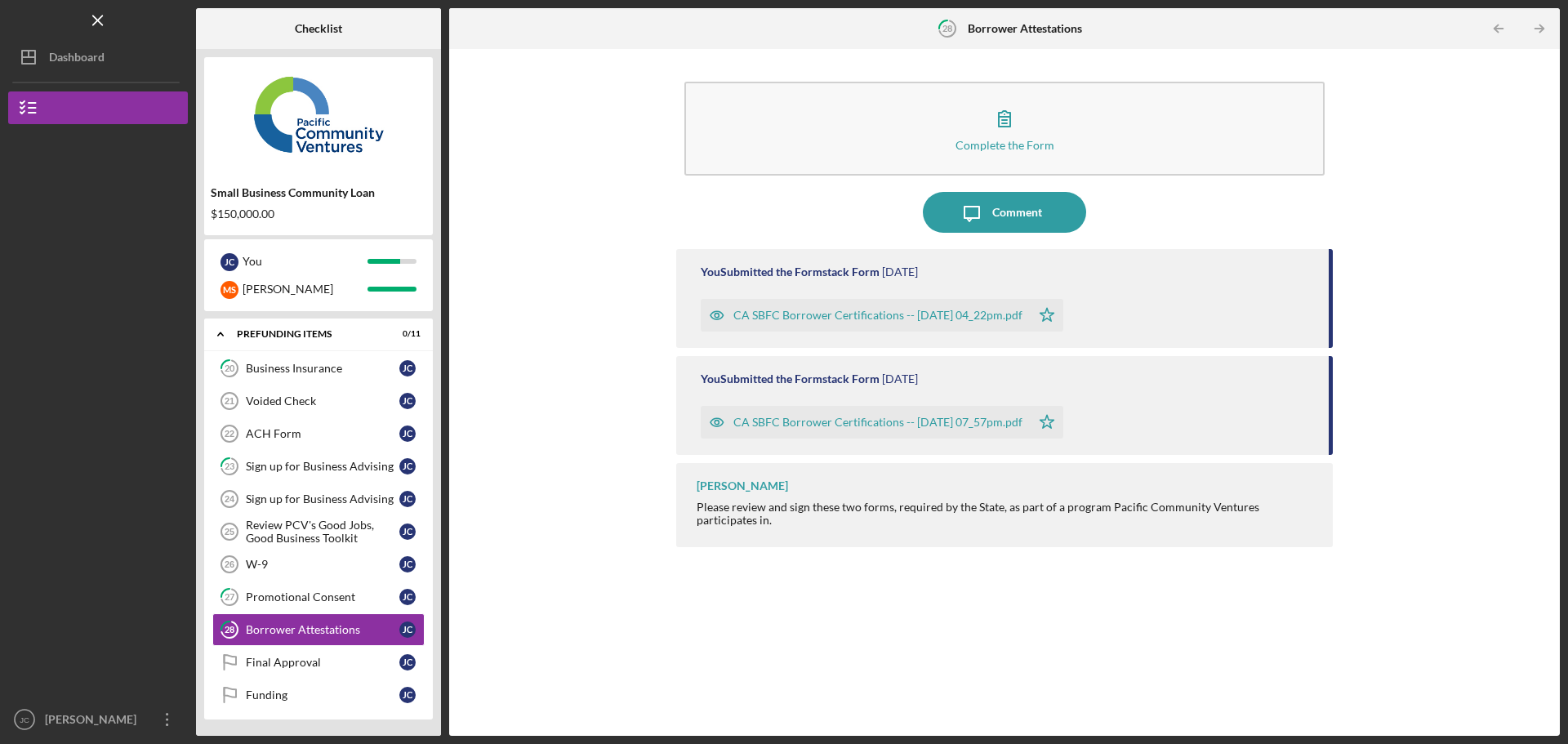
click at [837, 313] on div "CA SBFC Borrower Certifications -- [DATE] 04_22pm.pdf" at bounding box center [877, 315] width 289 height 13
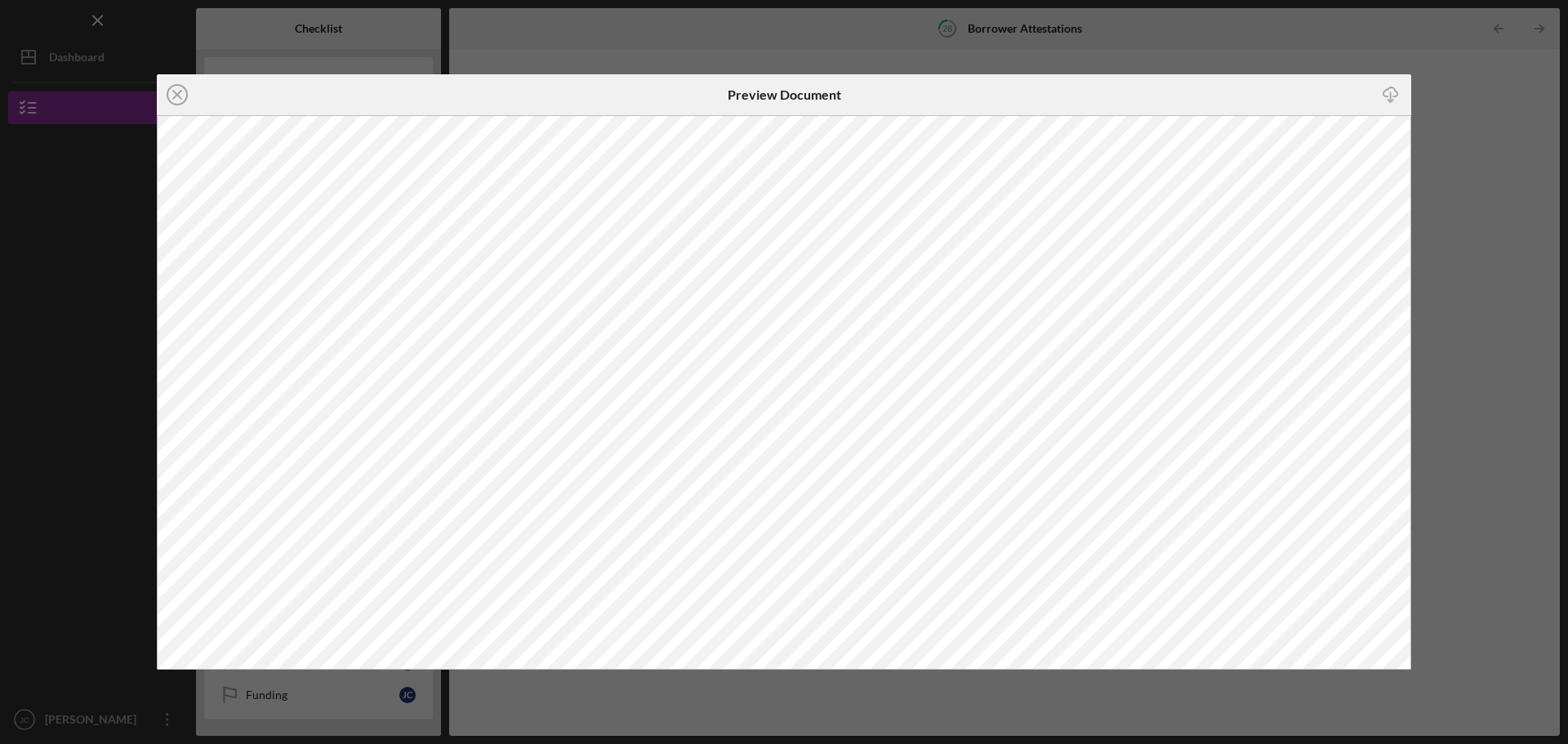
click at [1472, 198] on div "Icon/Close Preview Document Icon/Download" at bounding box center [784, 372] width 1568 height 744
